Goal: Information Seeking & Learning: Learn about a topic

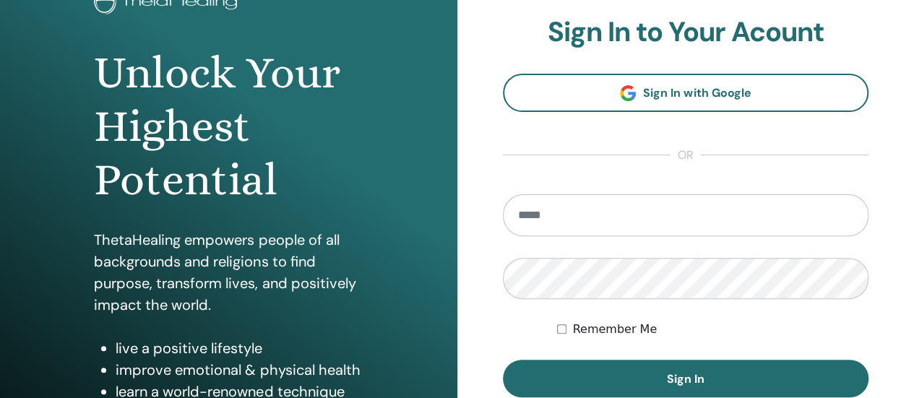
scroll to position [217, 0]
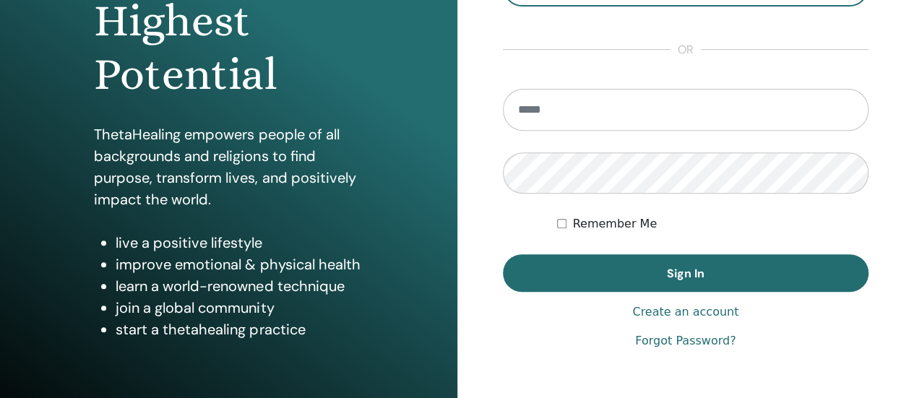
click at [561, 119] on input "email" at bounding box center [686, 110] width 366 height 42
type input "**********"
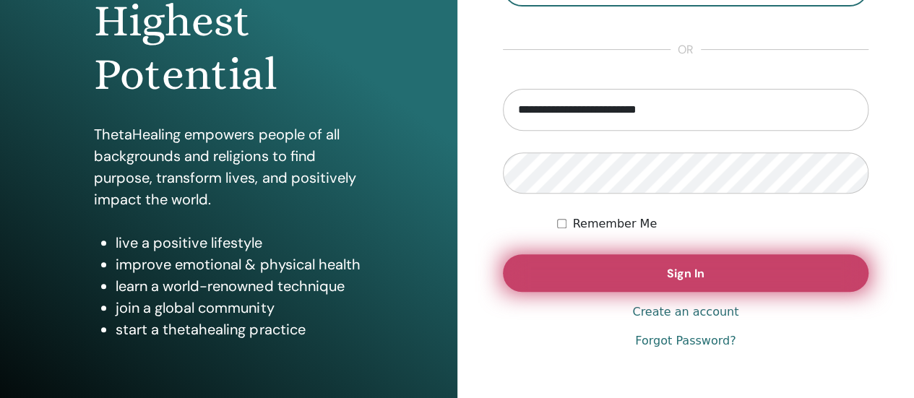
click at [673, 270] on span "Sign In" at bounding box center [686, 273] width 38 height 15
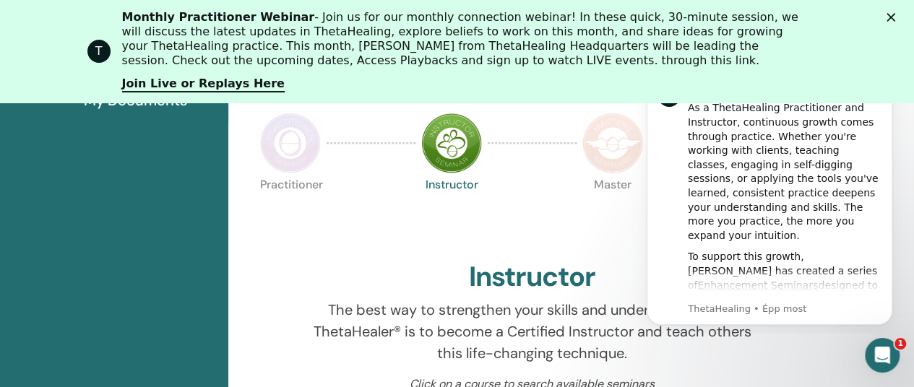
scroll to position [399, 0]
click at [574, 223] on div "Practitioner Instructor Master Certificate of Science" at bounding box center [532, 216] width 556 height 78
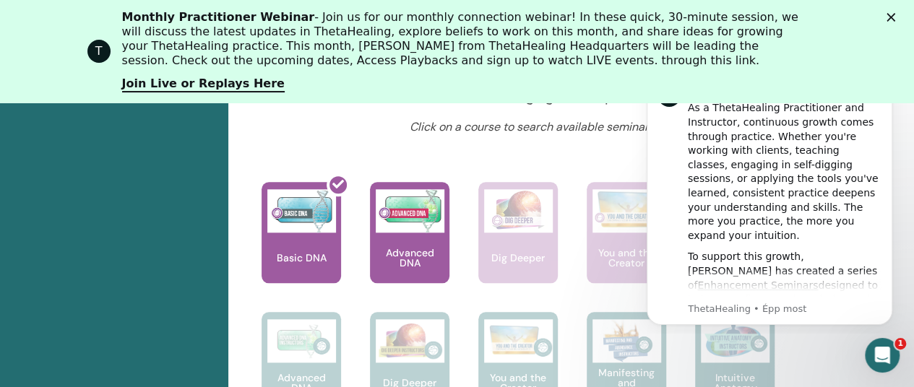
scroll to position [688, 0]
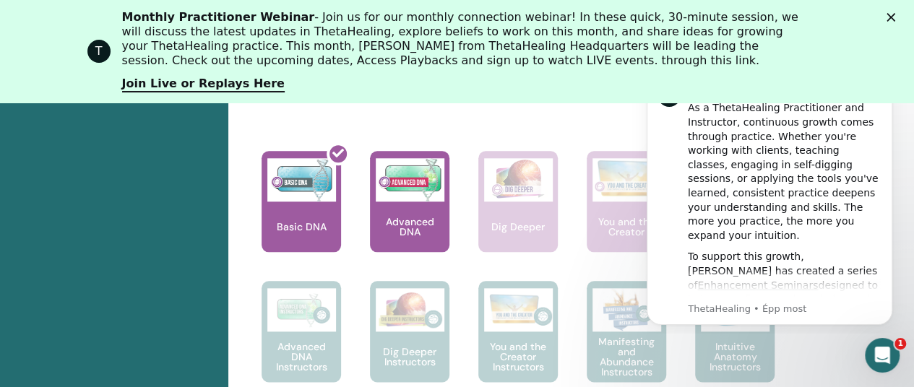
drag, startPoint x: 899, startPoint y: 21, endPoint x: 820, endPoint y: 198, distance: 193.8
click at [820, 103] on html "T Monthly Practitioner Webinar - Join us for our monthly connection webinar! In…" at bounding box center [457, 51] width 914 height 103
click at [202, 85] on link "Join Live or Replays Here" at bounding box center [203, 85] width 163 height 16
